Goal: Navigation & Orientation: Find specific page/section

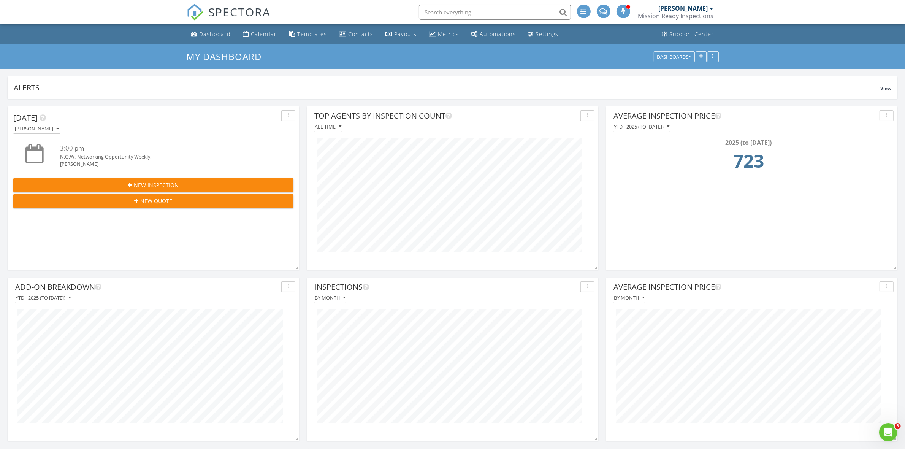
click at [253, 33] on div "Calendar" at bounding box center [264, 33] width 26 height 7
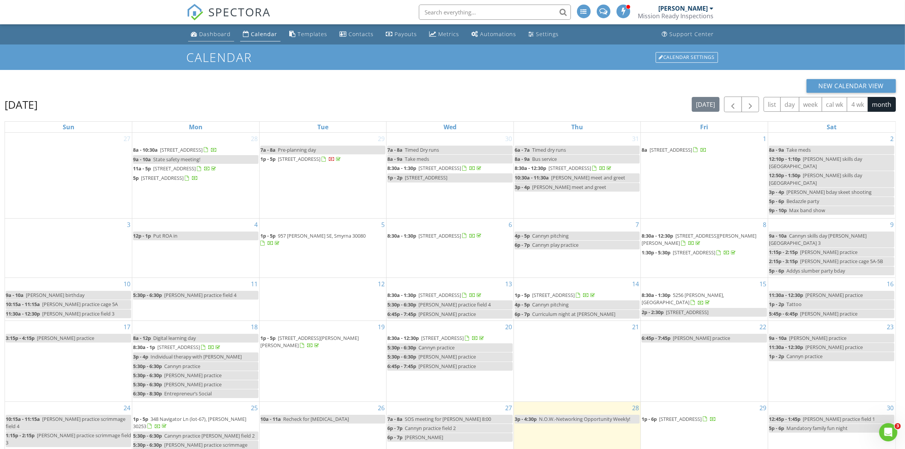
click at [209, 29] on link "Dashboard" at bounding box center [211, 34] width 46 height 14
